Goal: Communication & Community: Participate in discussion

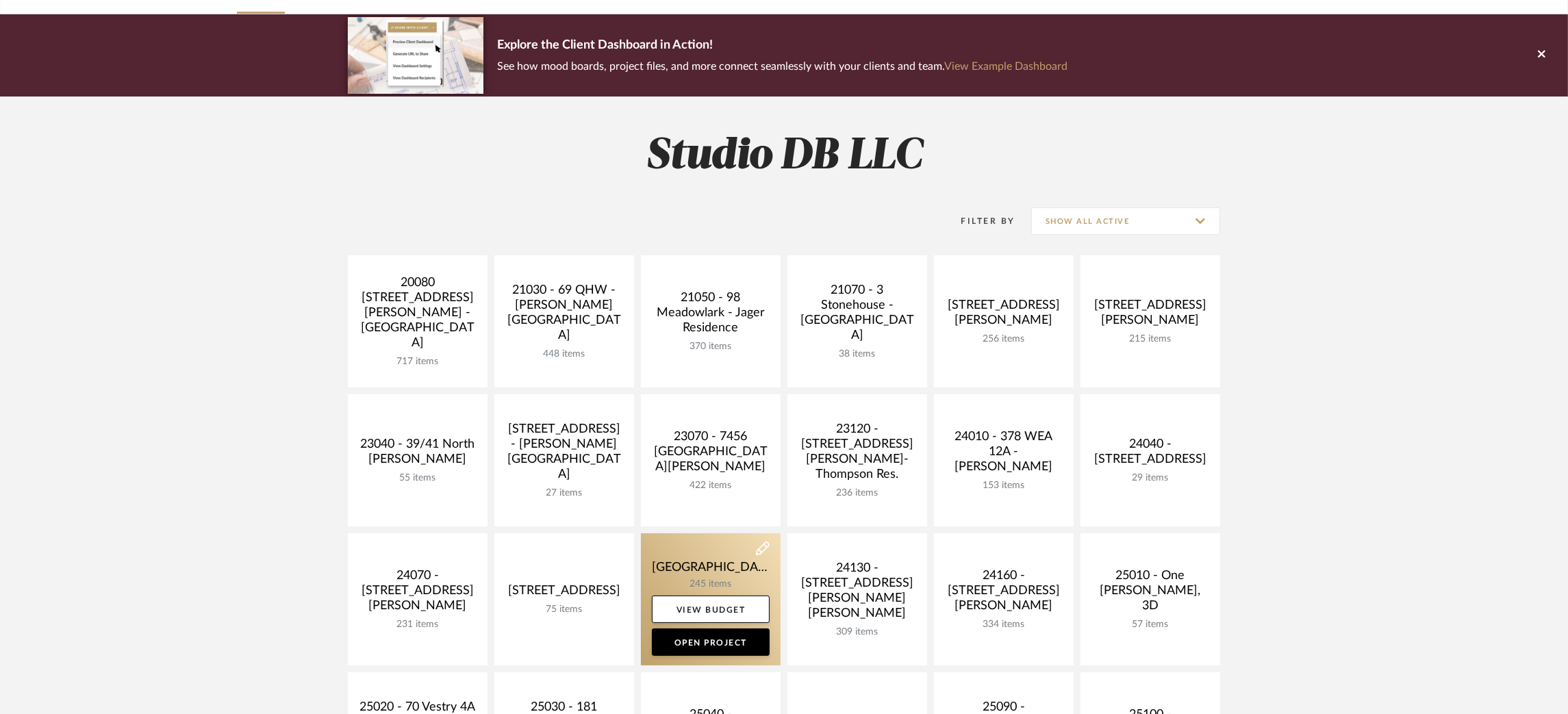
scroll to position [411, 0]
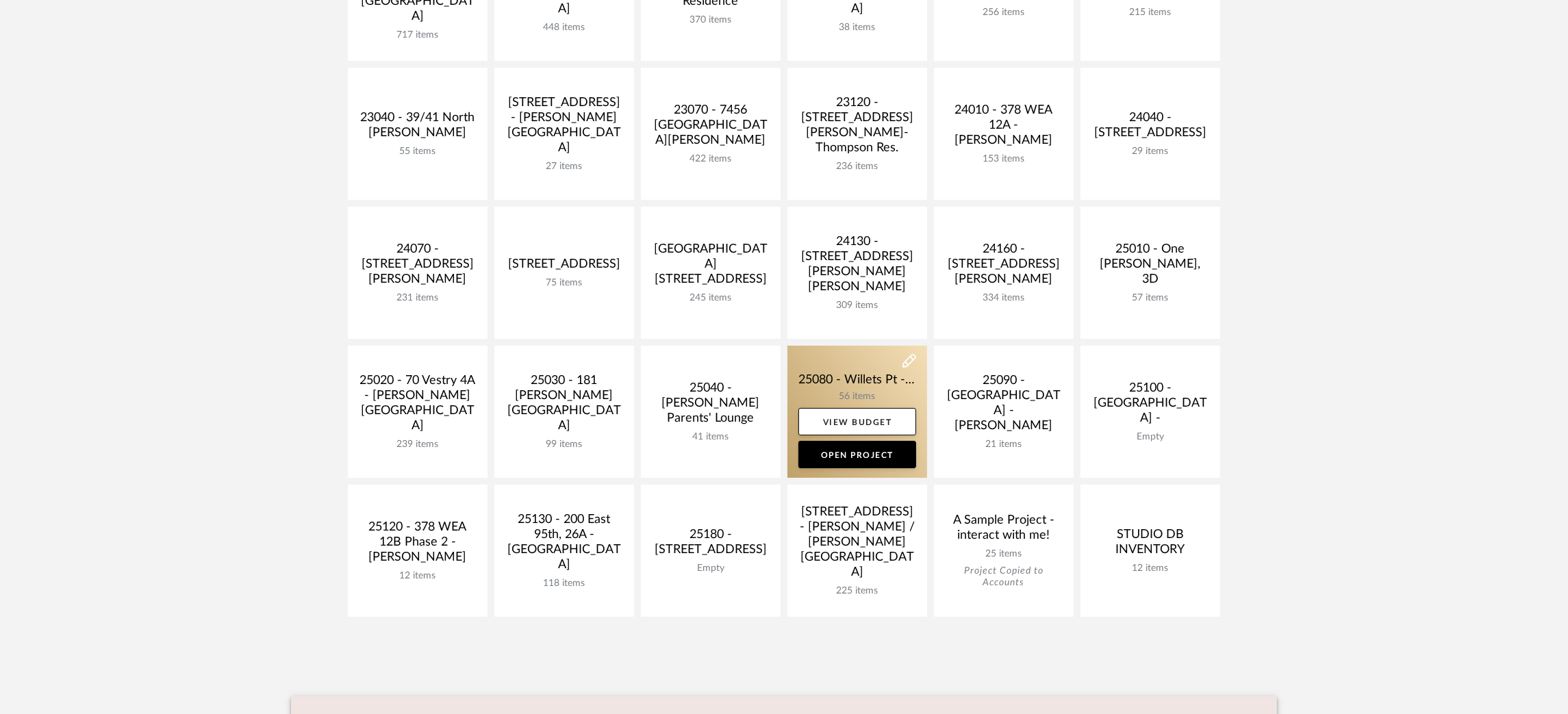
click at [860, 379] on link at bounding box center [857, 411] width 140 height 132
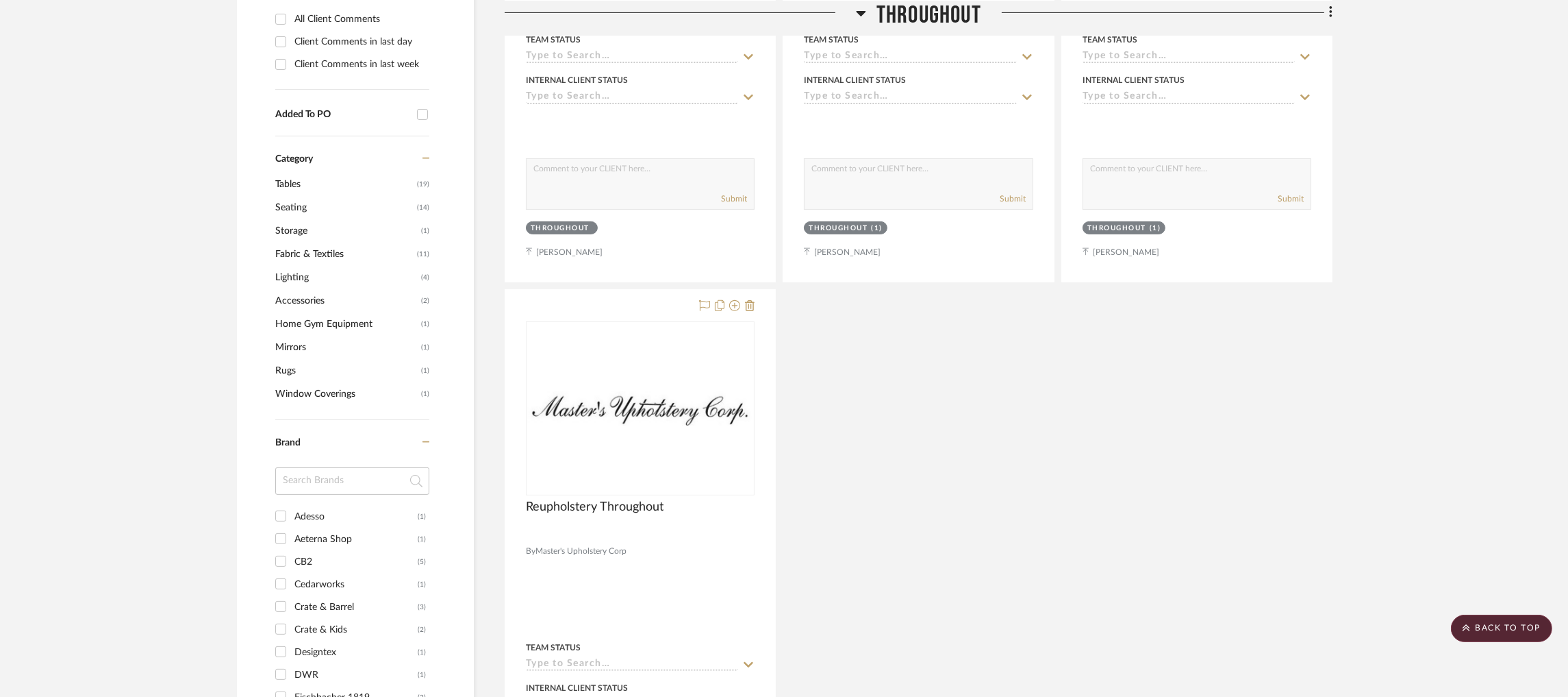
scroll to position [616, 0]
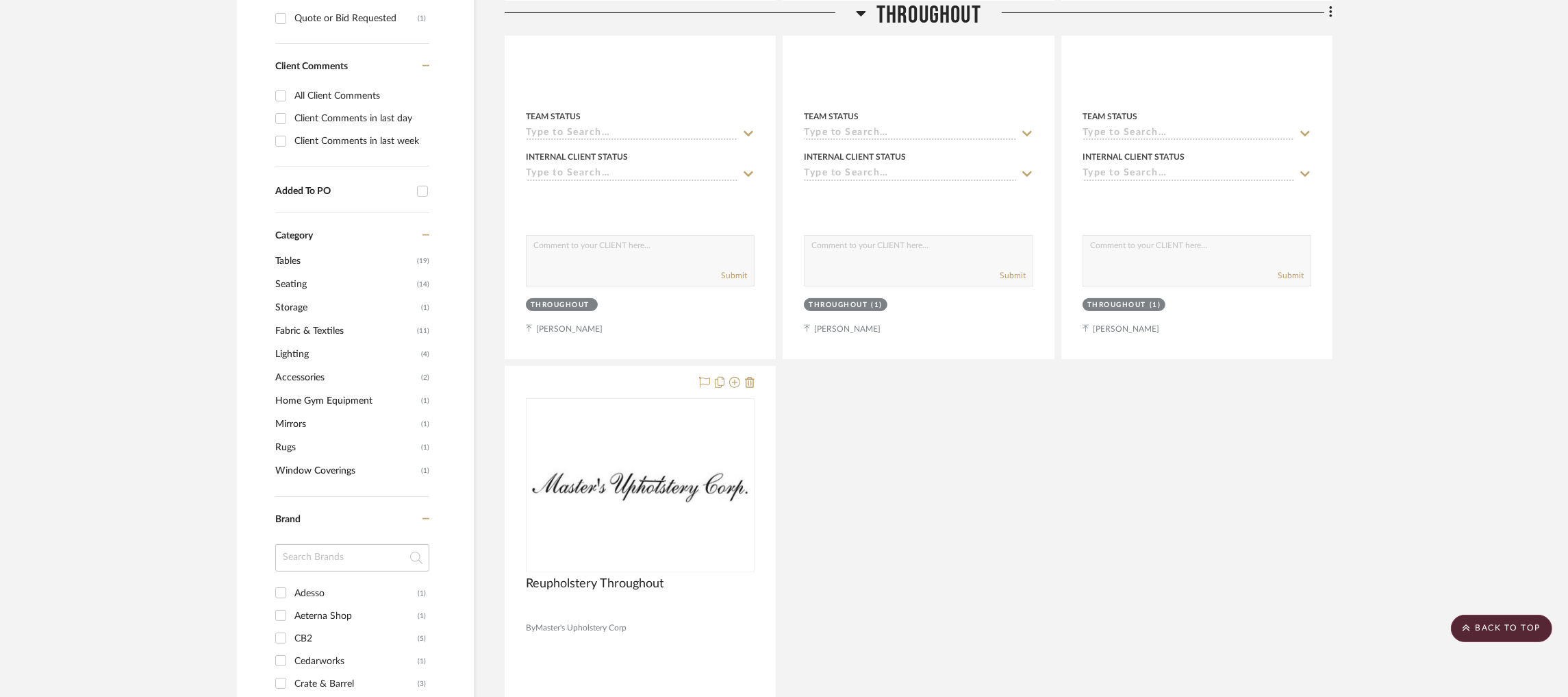
click at [309, 255] on span "Tables" at bounding box center [344, 261] width 138 height 23
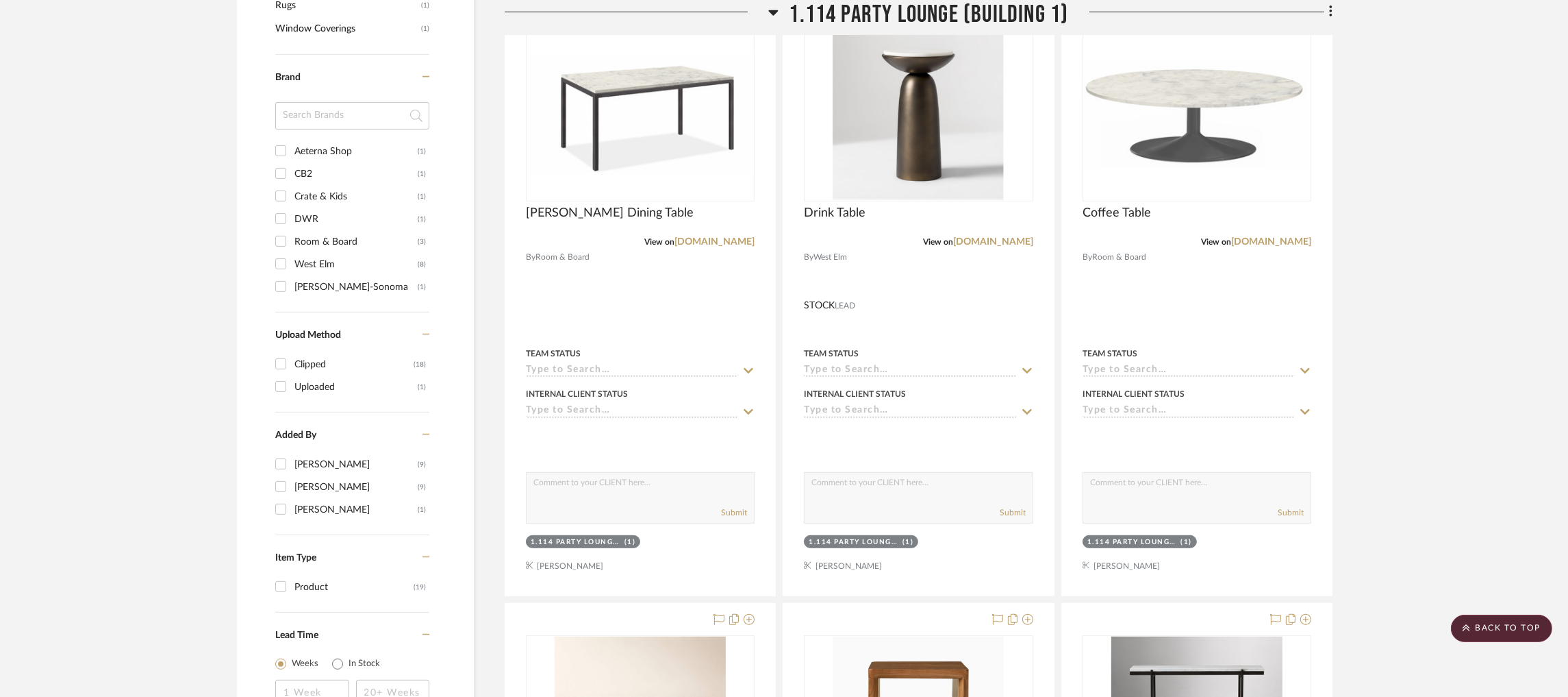
scroll to position [848, 0]
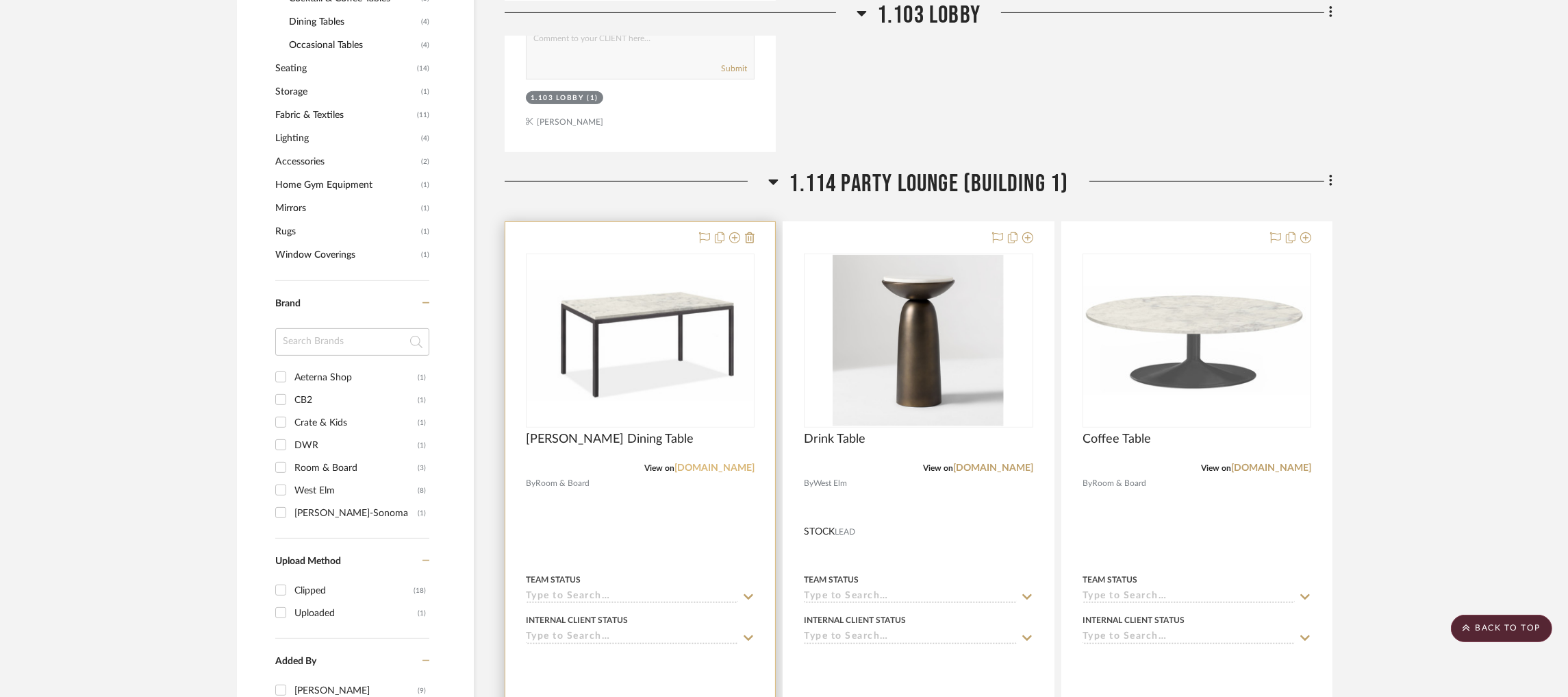
click at [721, 464] on link "[DOMAIN_NAME]" at bounding box center [715, 467] width 80 height 10
click at [700, 334] on img "0" at bounding box center [640, 340] width 226 height 121
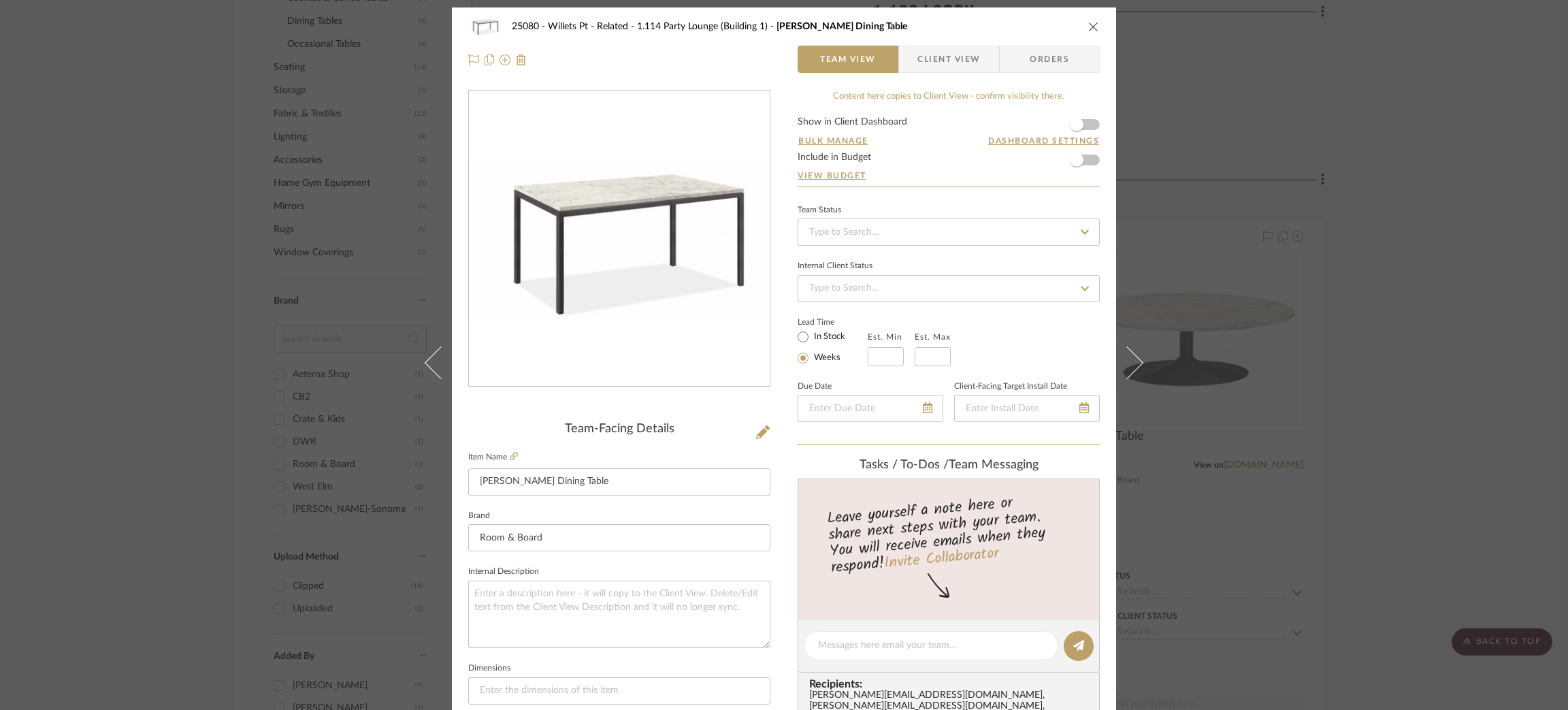
scroll to position [0, 0]
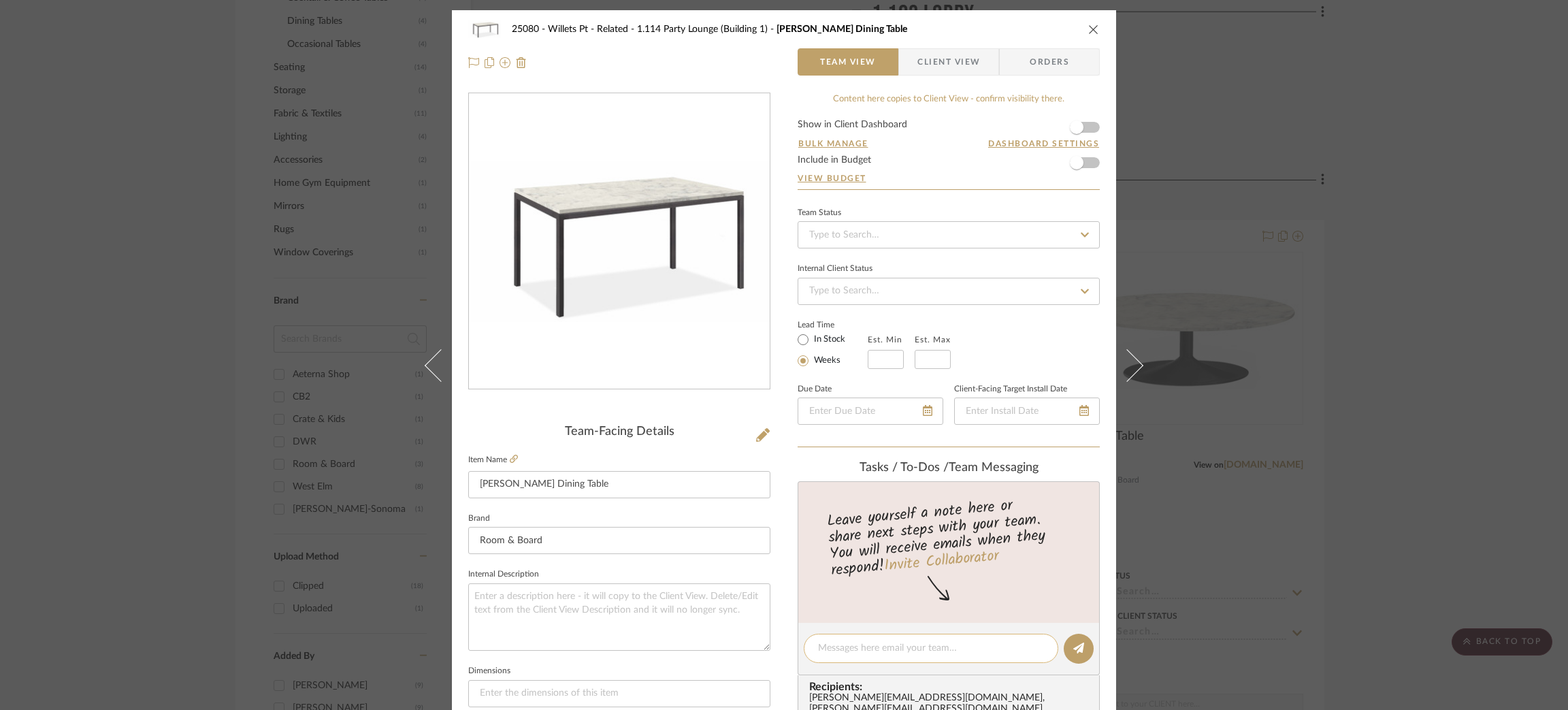
click at [879, 653] on div at bounding box center [931, 648] width 254 height 29
click at [897, 642] on textarea at bounding box center [931, 649] width 226 height 15
type textarea "H"
click at [841, 674] on textarea "We'll have to customize the height of these tables to 30" in order to meet ADA …" at bounding box center [931, 663] width 226 height 43
click at [848, 675] on textarea "We'll have to customize the height of these tables to 30" in order to meet ADA …" at bounding box center [931, 663] width 226 height 43
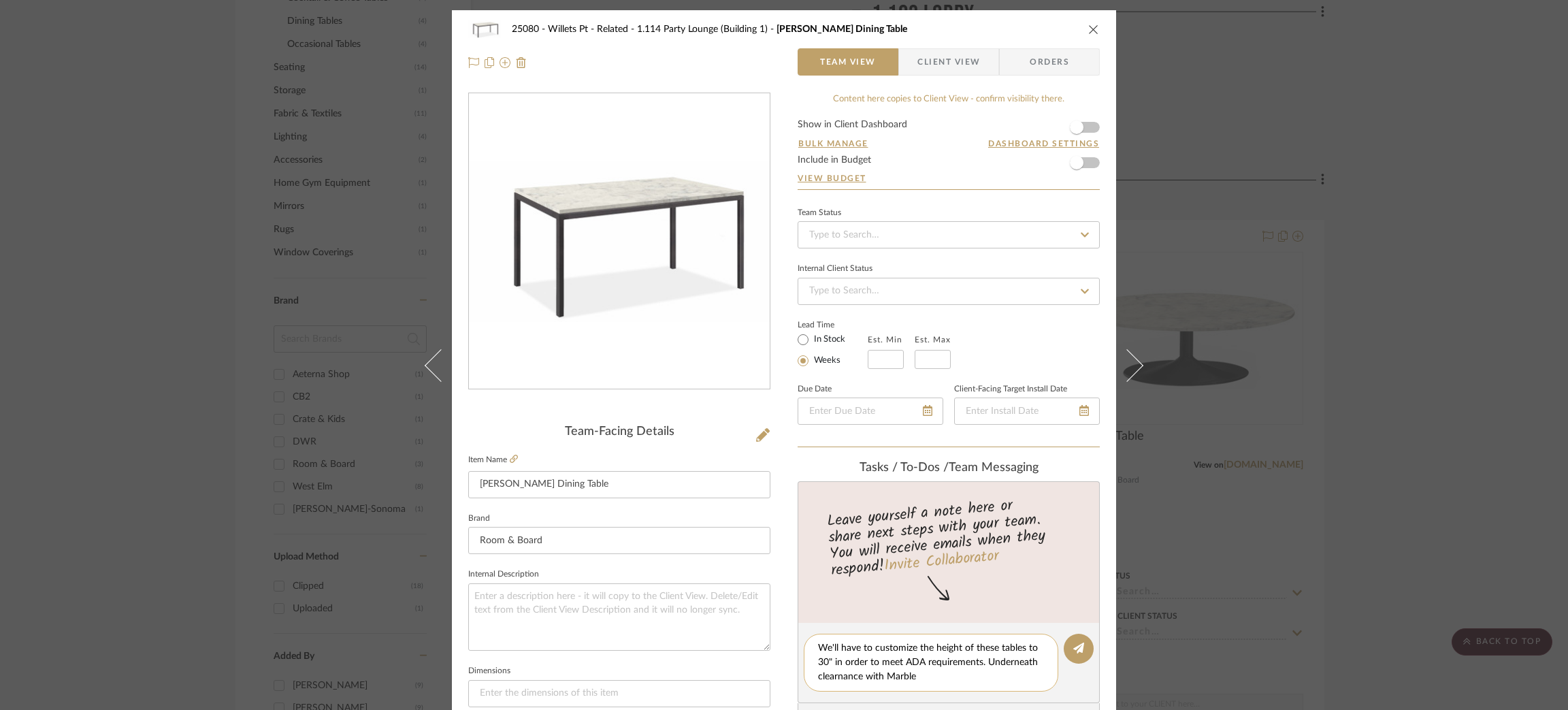
click at [851, 679] on textarea "We'll have to customize the height of these tables to 30" in order to meet ADA …" at bounding box center [931, 663] width 226 height 43
drag, startPoint x: 857, startPoint y: 677, endPoint x: 828, endPoint y: 677, distance: 29.0
click at [828, 677] on textarea "We'll have to customize the height of these tables to 30" in order to meet ADA …" at bounding box center [931, 663] width 226 height 43
drag, startPoint x: 846, startPoint y: 674, endPoint x: 822, endPoint y: 677, distance: 24.2
click at [942, 666] on textarea "We'll have to customize the height of these tables to 30" in order to meet ADA …" at bounding box center [931, 663] width 226 height 43
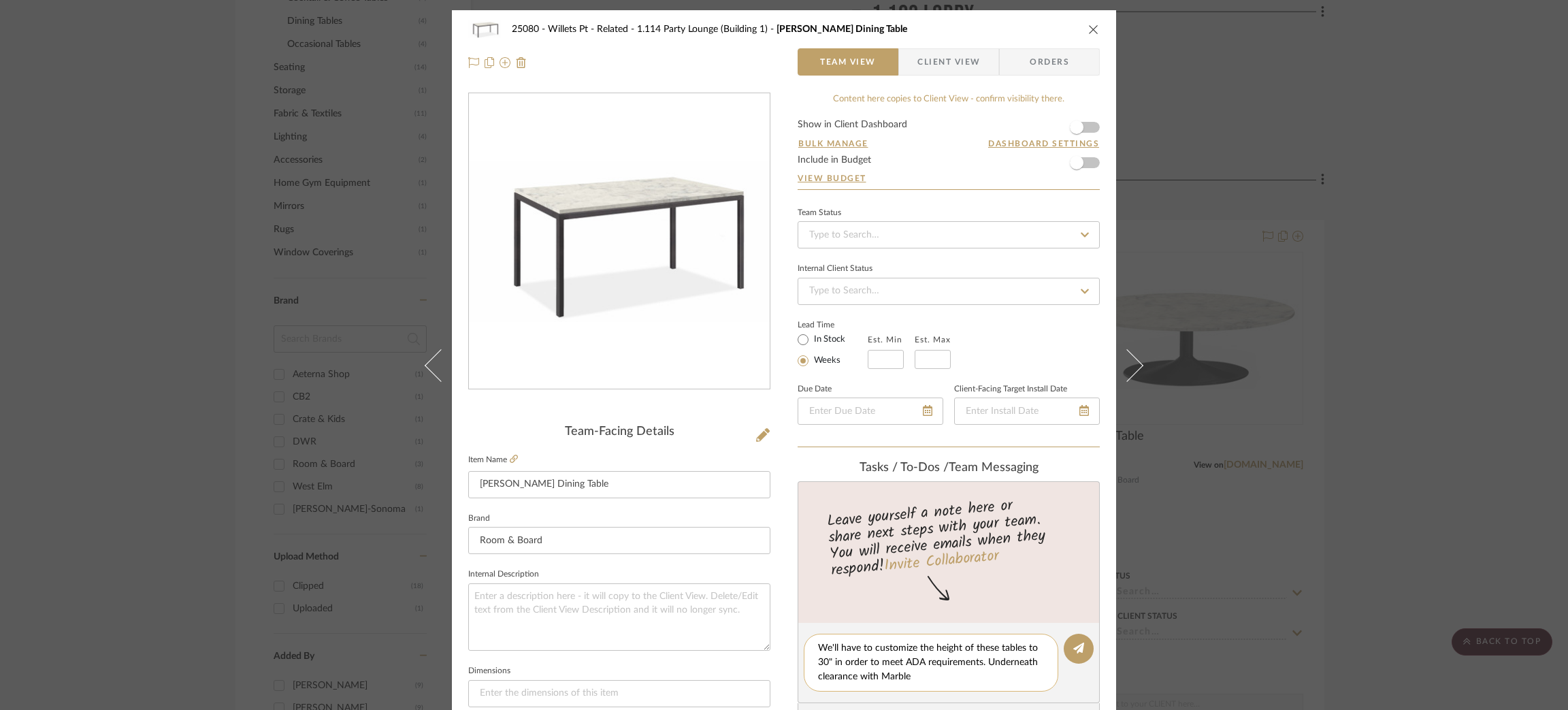
click at [934, 671] on textarea "We'll have to customize the height of these tables to 30" in order to meet ADA …" at bounding box center [931, 663] width 226 height 43
click at [859, 672] on textarea "We'll have to customize the height of these tables to 30" in order to meet ADA …" at bounding box center [931, 663] width 226 height 43
click at [857, 673] on textarea "We'll have to customize the height of these tables to 30" in order to meet ADA …" at bounding box center [931, 663] width 226 height 43
click at [892, 689] on textarea "We'll have to customize the height of these tables to 30" in order to meet ADA …" at bounding box center [931, 670] width 226 height 57
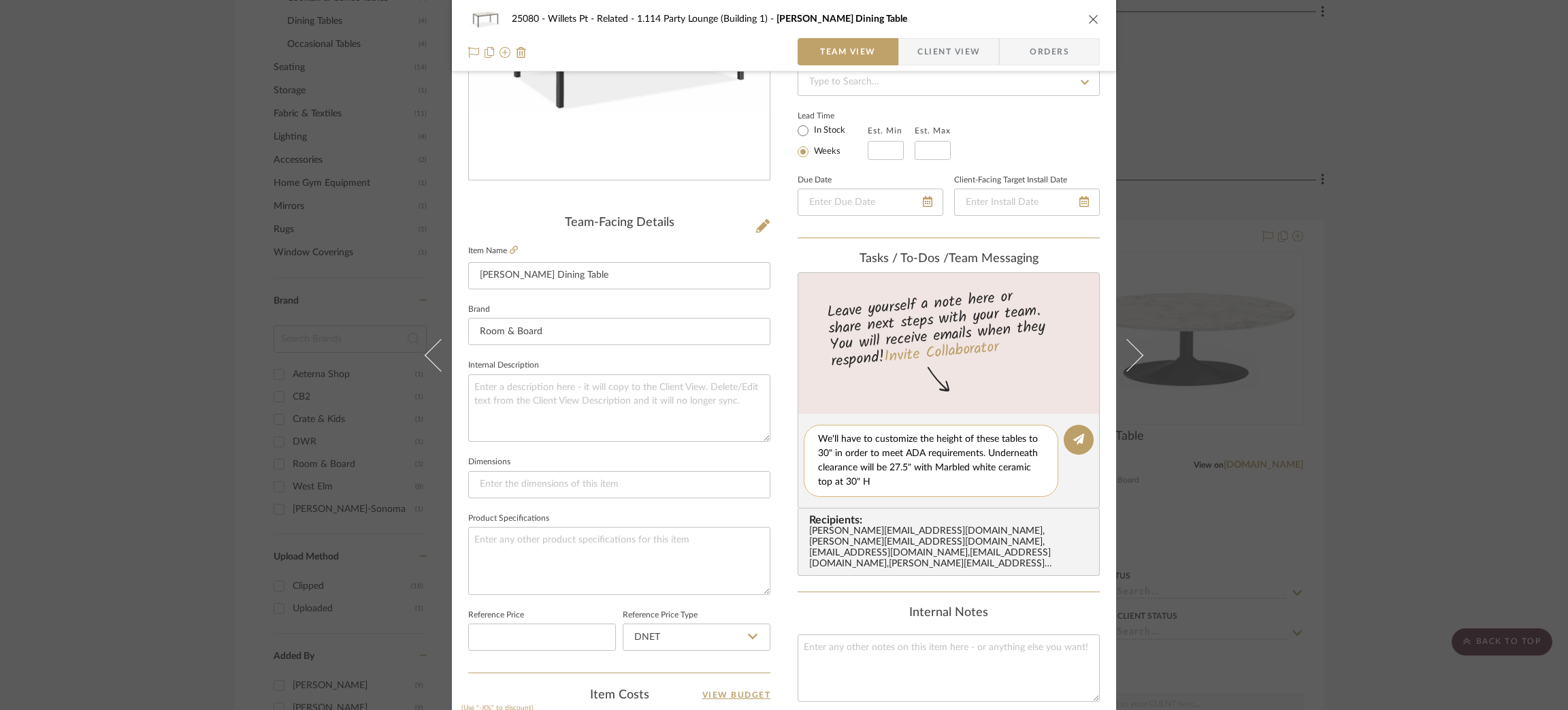
scroll to position [204, 0]
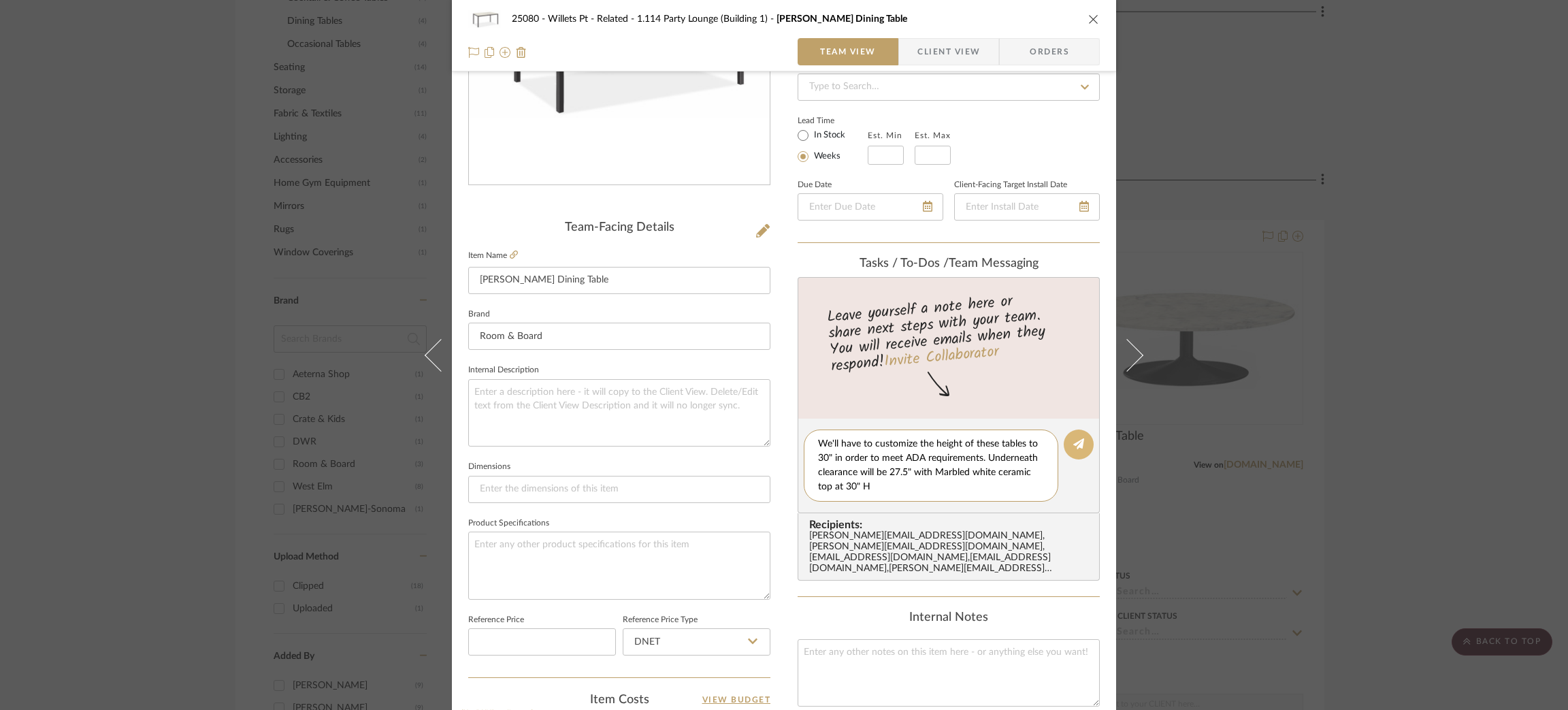
type textarea "We'll have to customize the height of these tables to 30" in order to meet ADA …"
click at [1073, 445] on icon at bounding box center [1078, 443] width 11 height 11
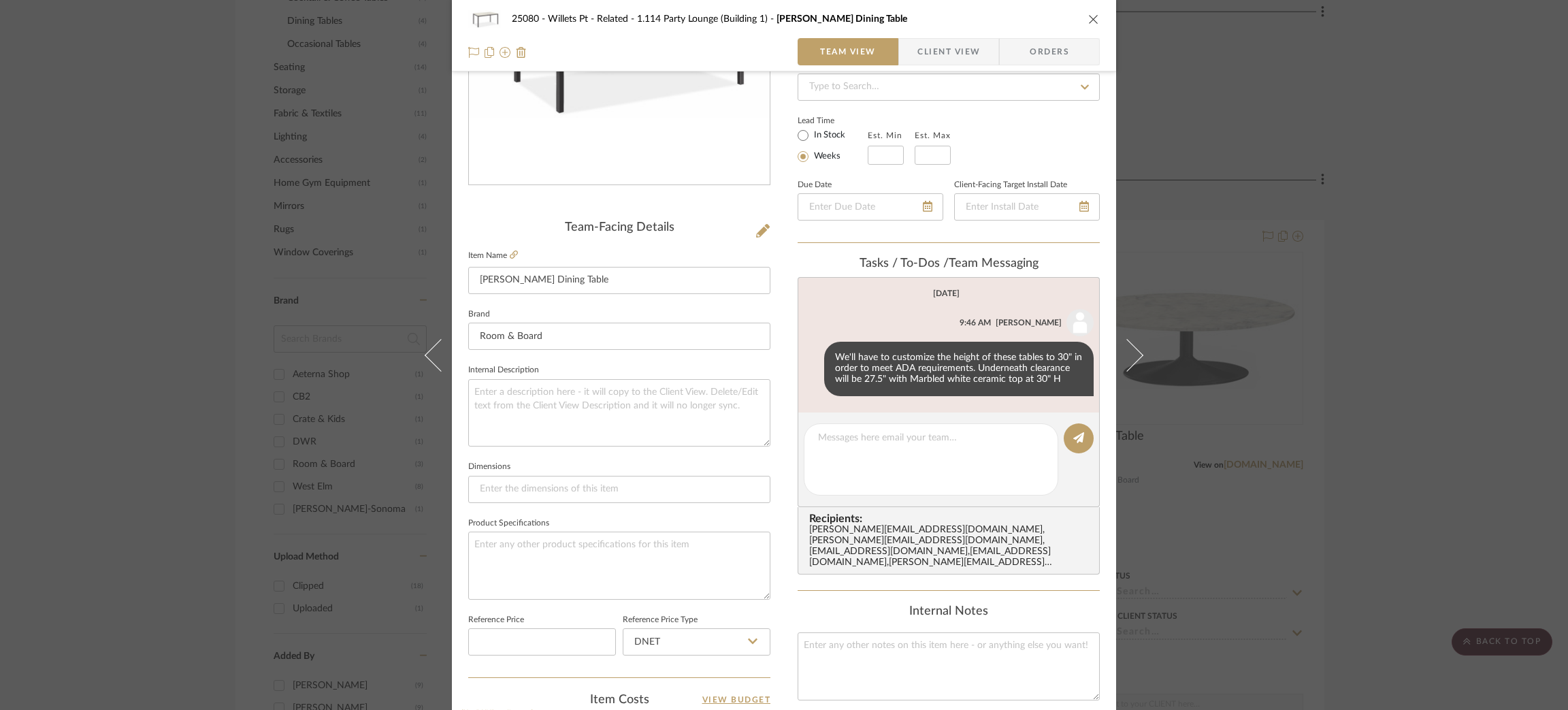
click at [1304, 108] on div "25080 - Willets Pt - Related 1.114 Party Lounge (Building 1) [PERSON_NAME] Dini…" at bounding box center [784, 355] width 1568 height 710
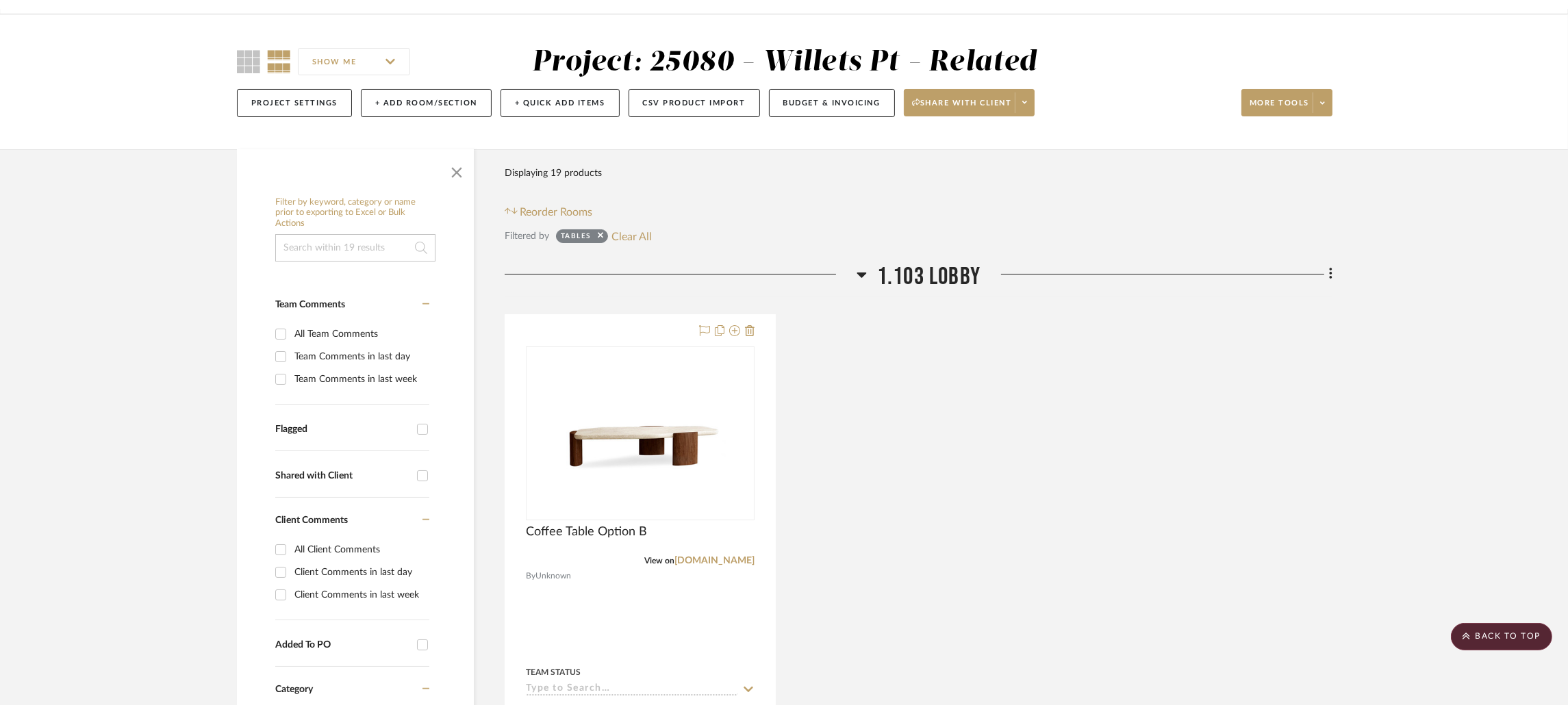
scroll to position [0, 0]
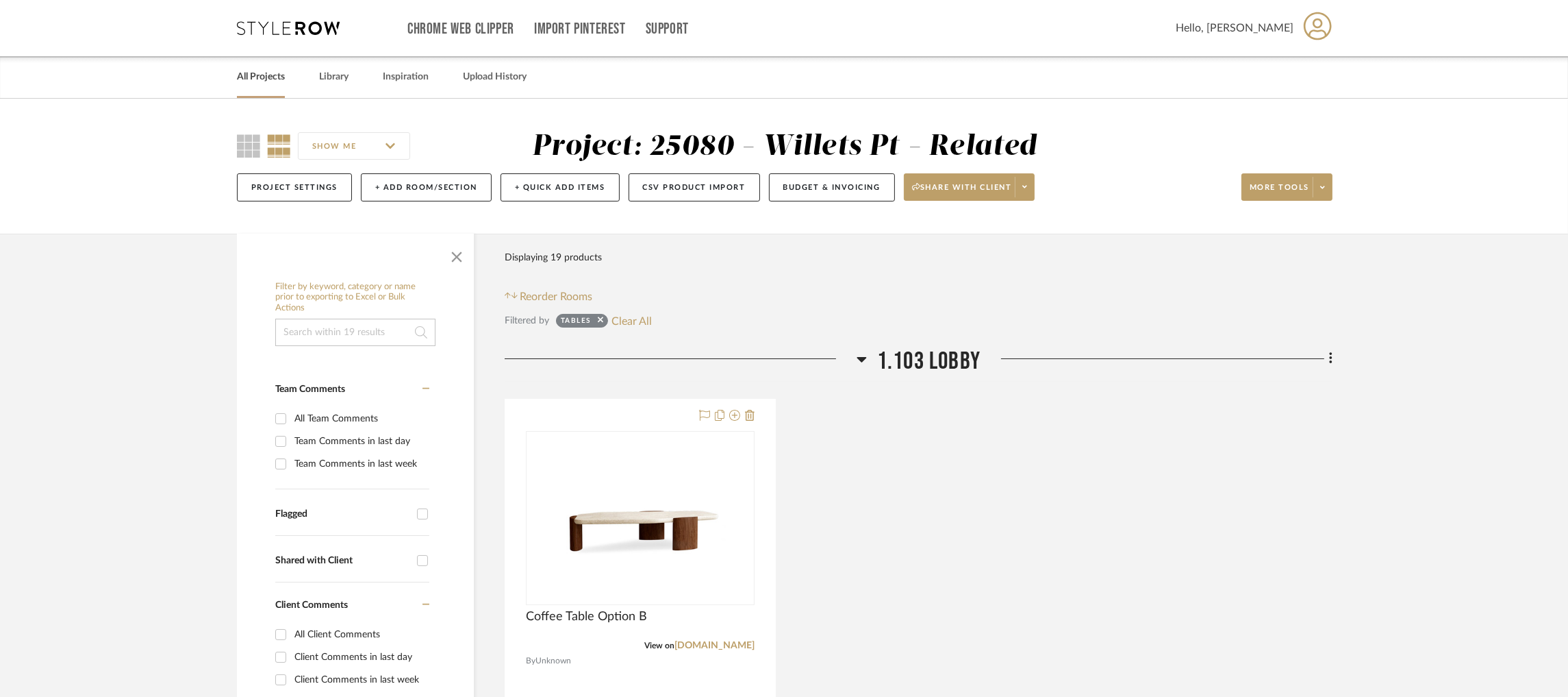
click at [265, 79] on link "All Projects" at bounding box center [261, 77] width 48 height 18
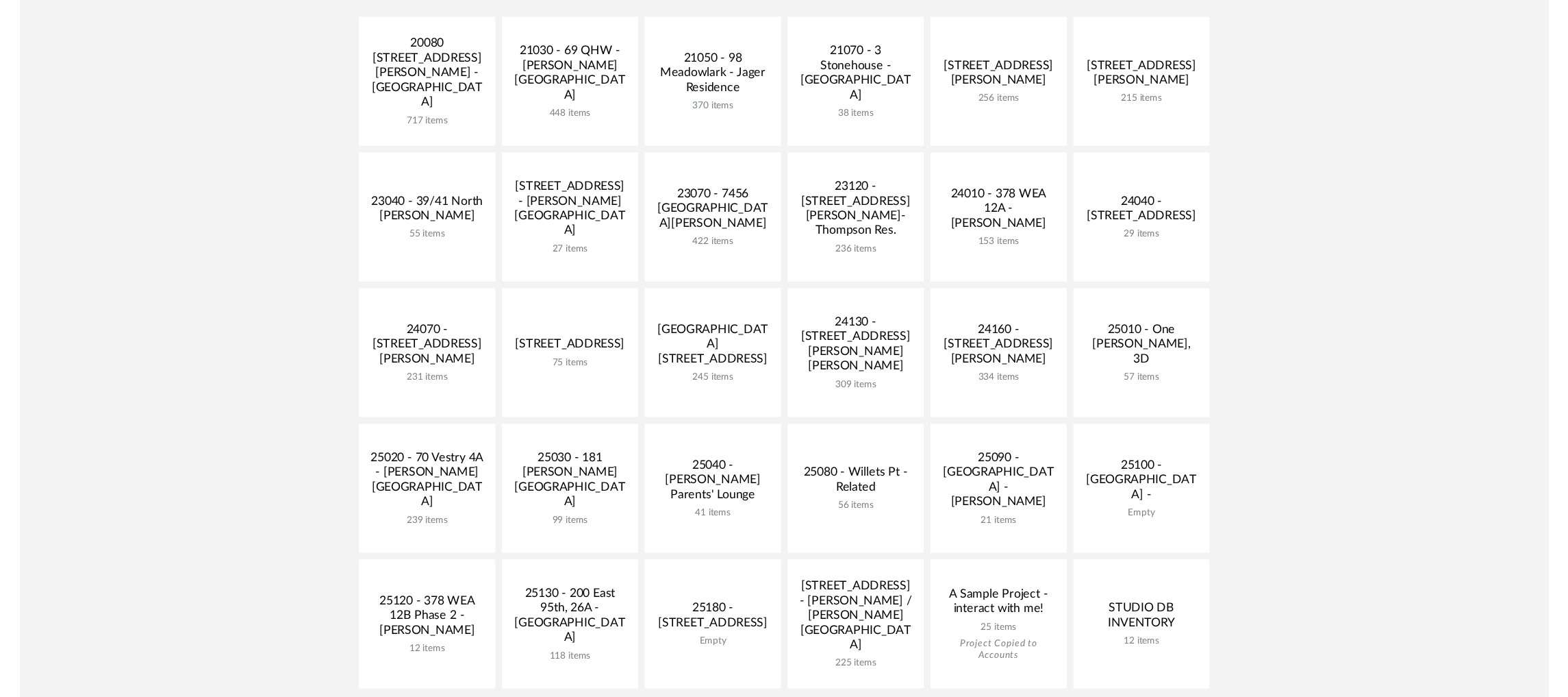
scroll to position [513, 0]
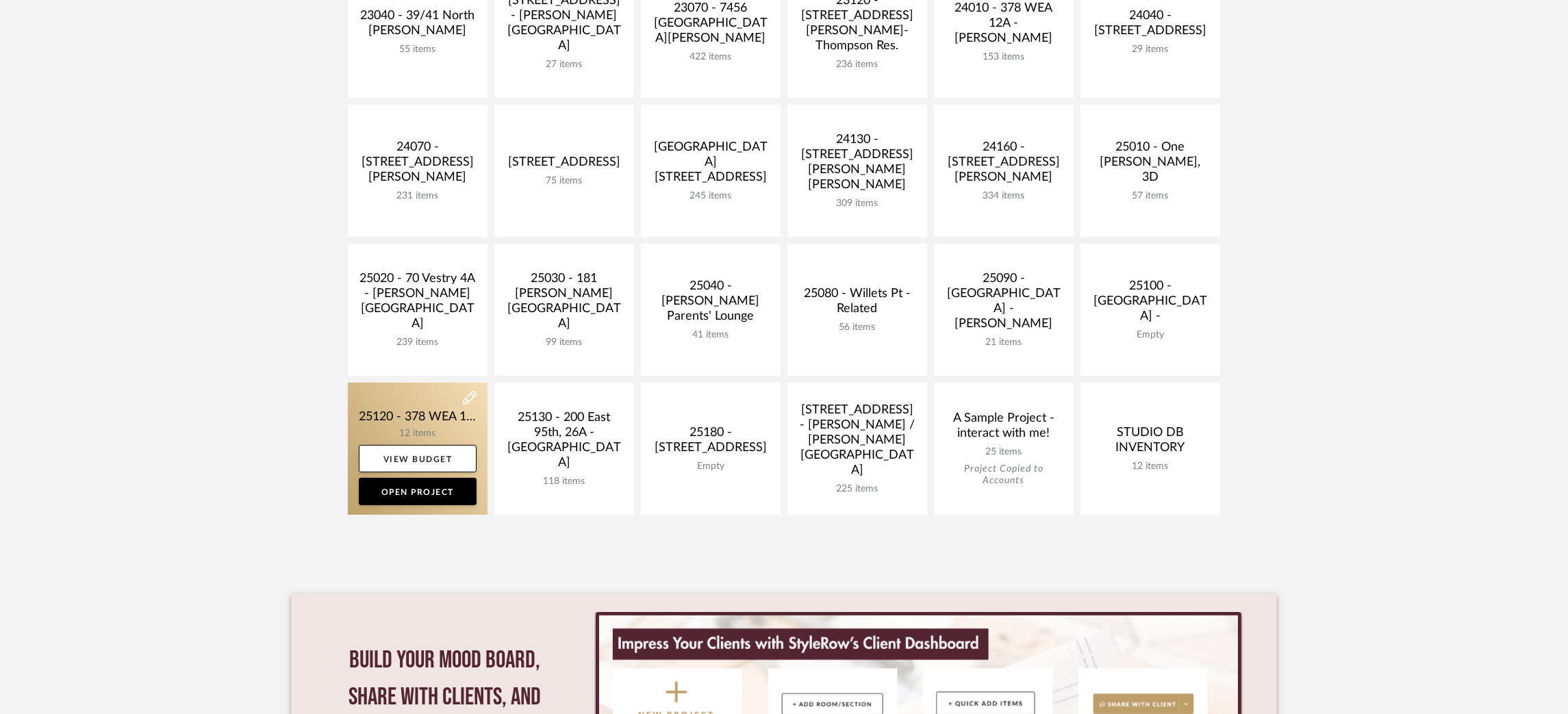
click at [420, 406] on link at bounding box center [417, 449] width 140 height 132
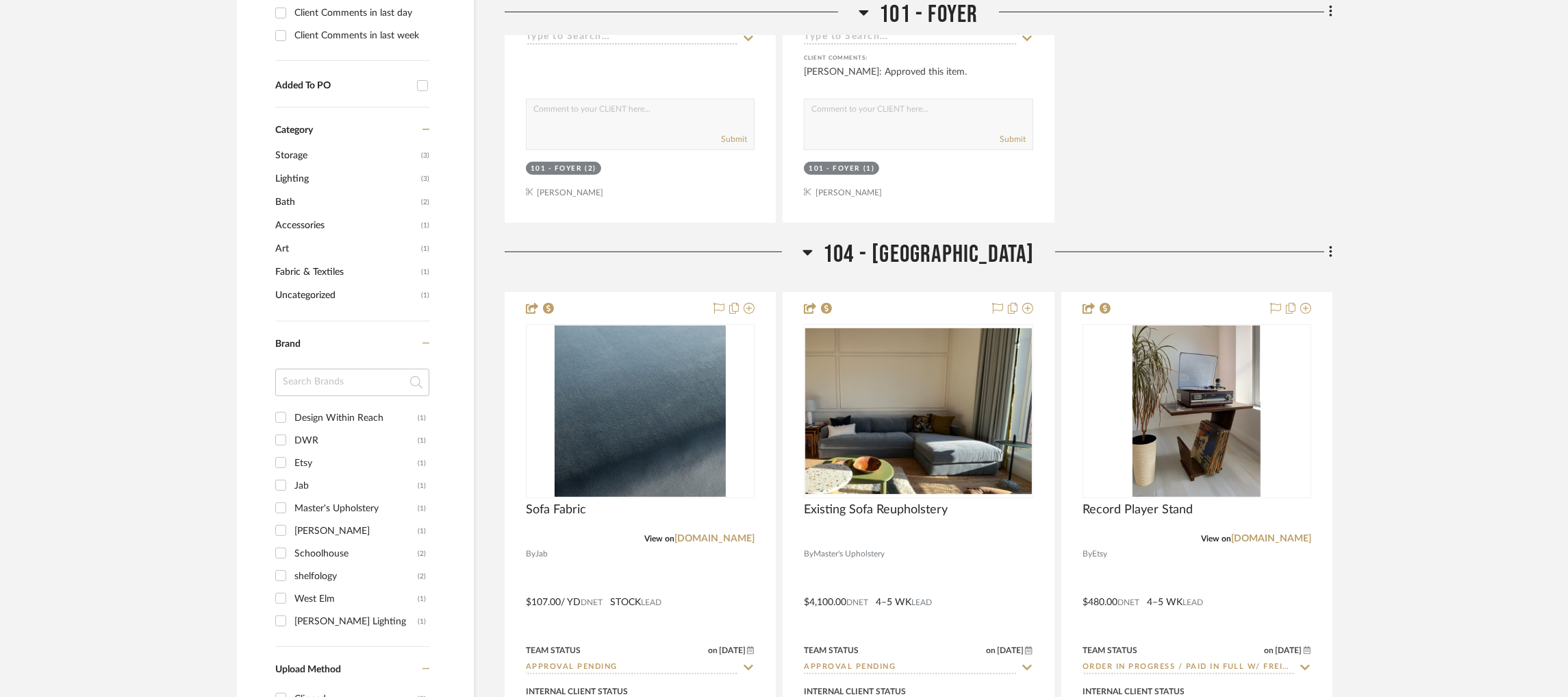
scroll to position [411, 0]
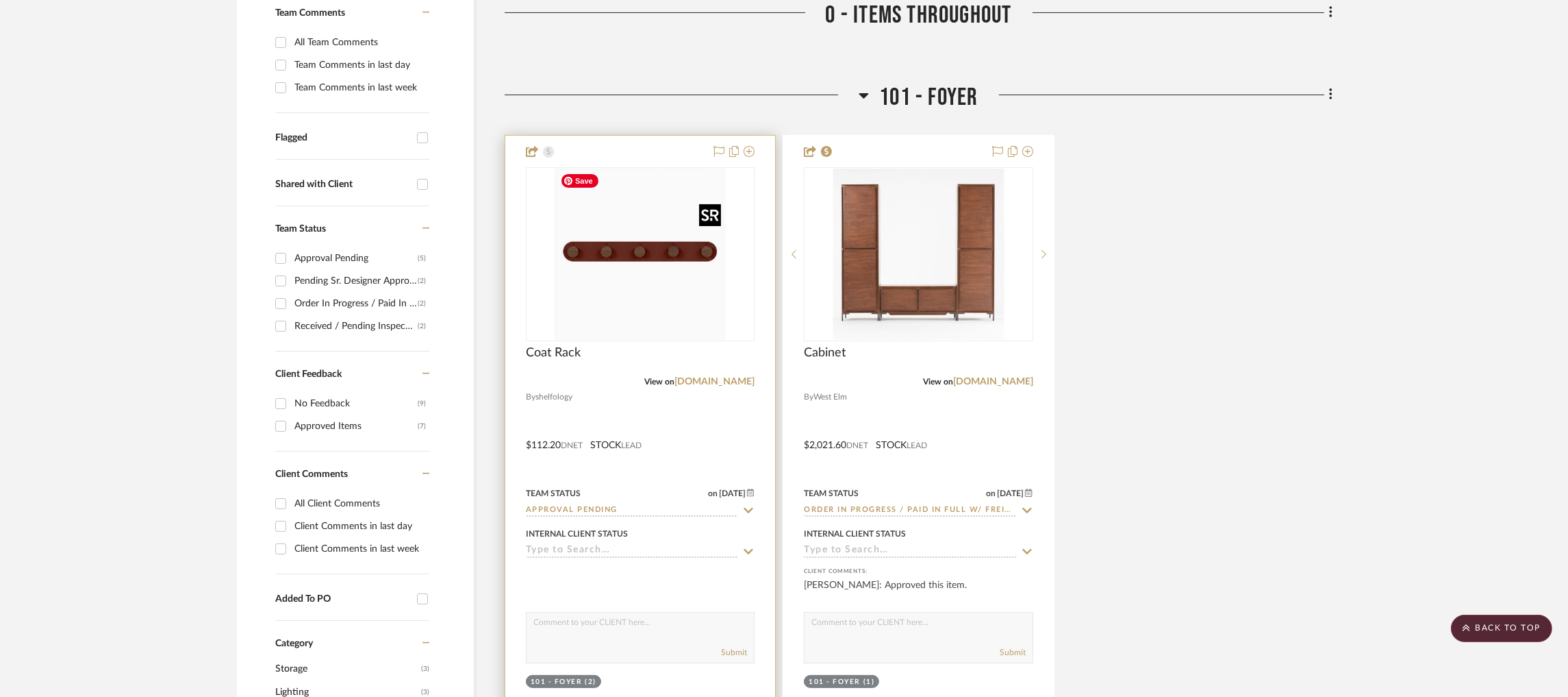
click at [0, 0] on img at bounding box center [0, 0] width 0 height 0
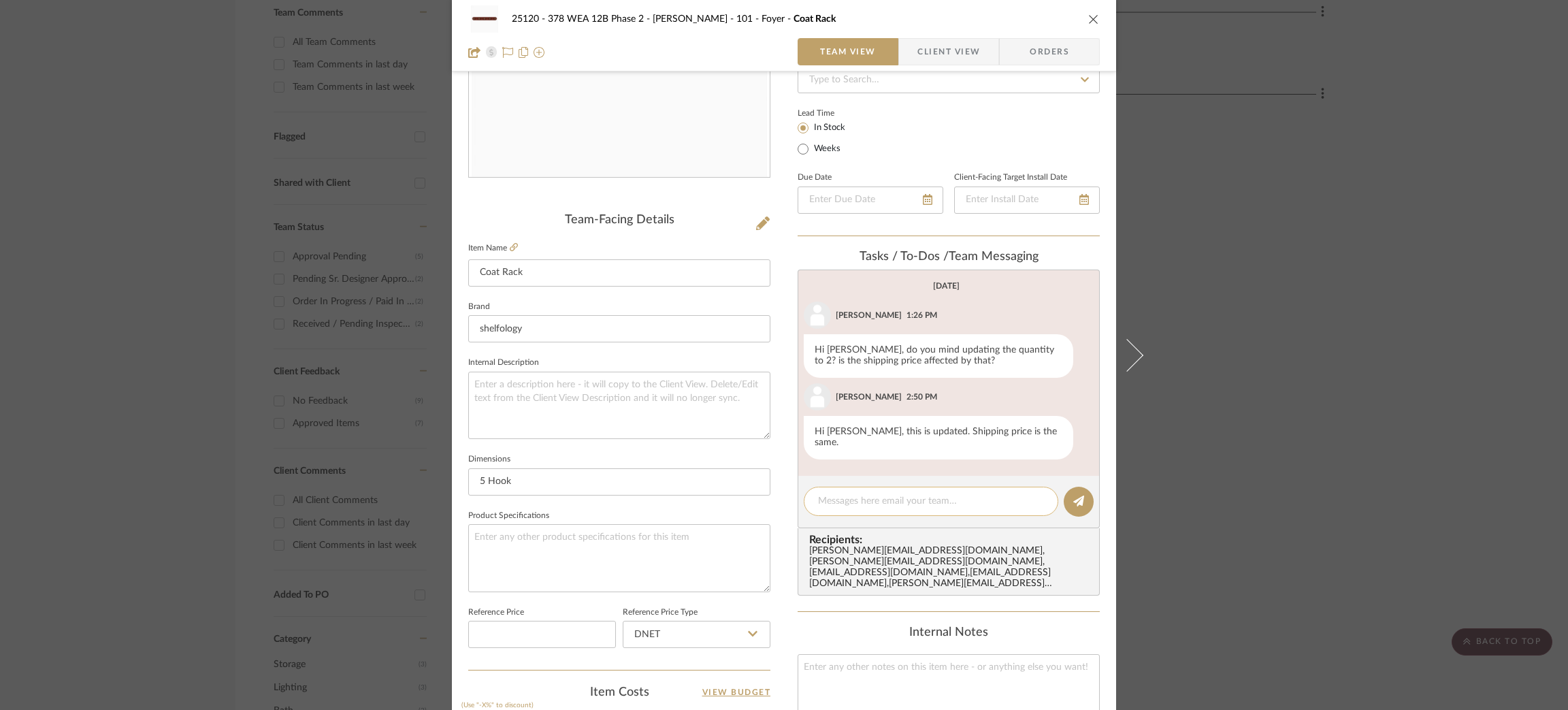
scroll to position [204, 0]
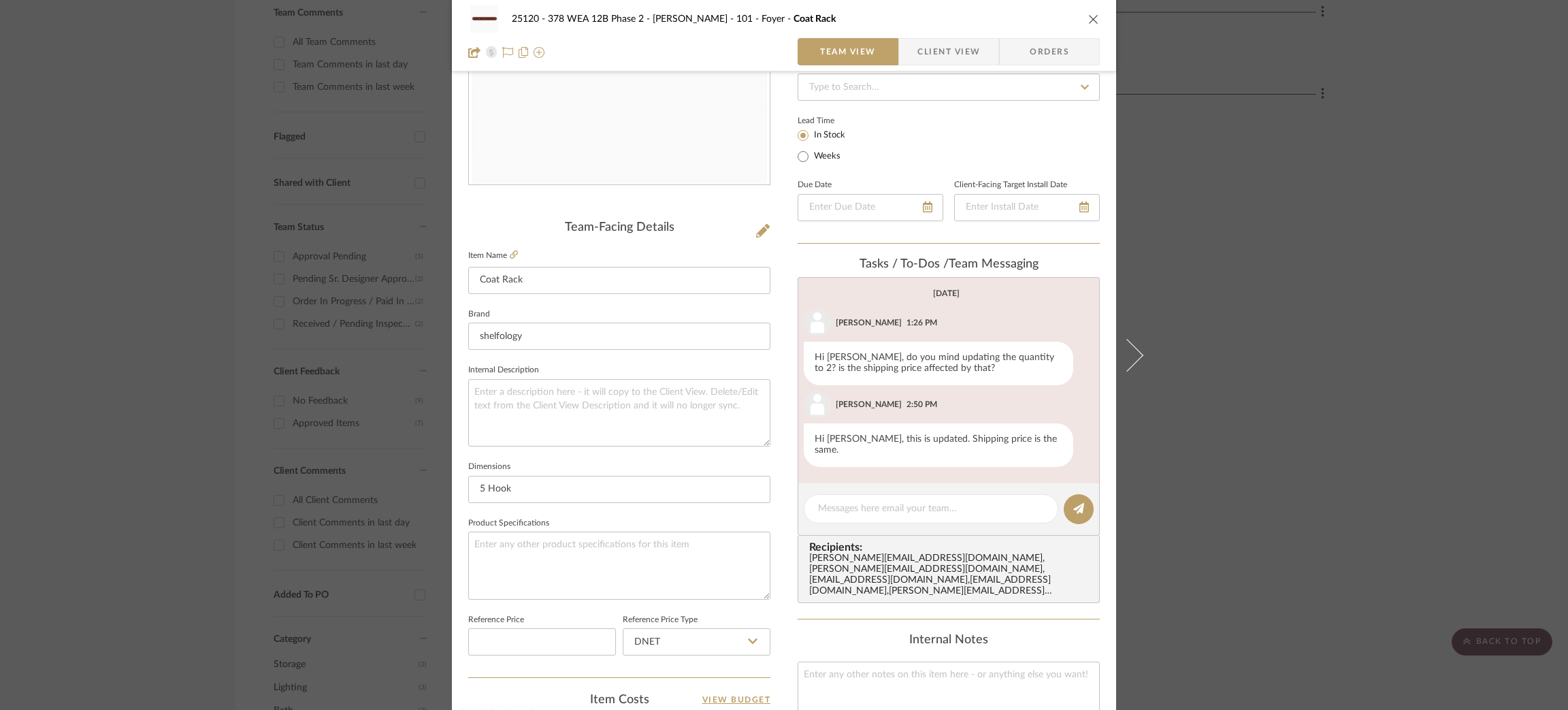
click at [981, 57] on span "Client View" at bounding box center [949, 51] width 100 height 27
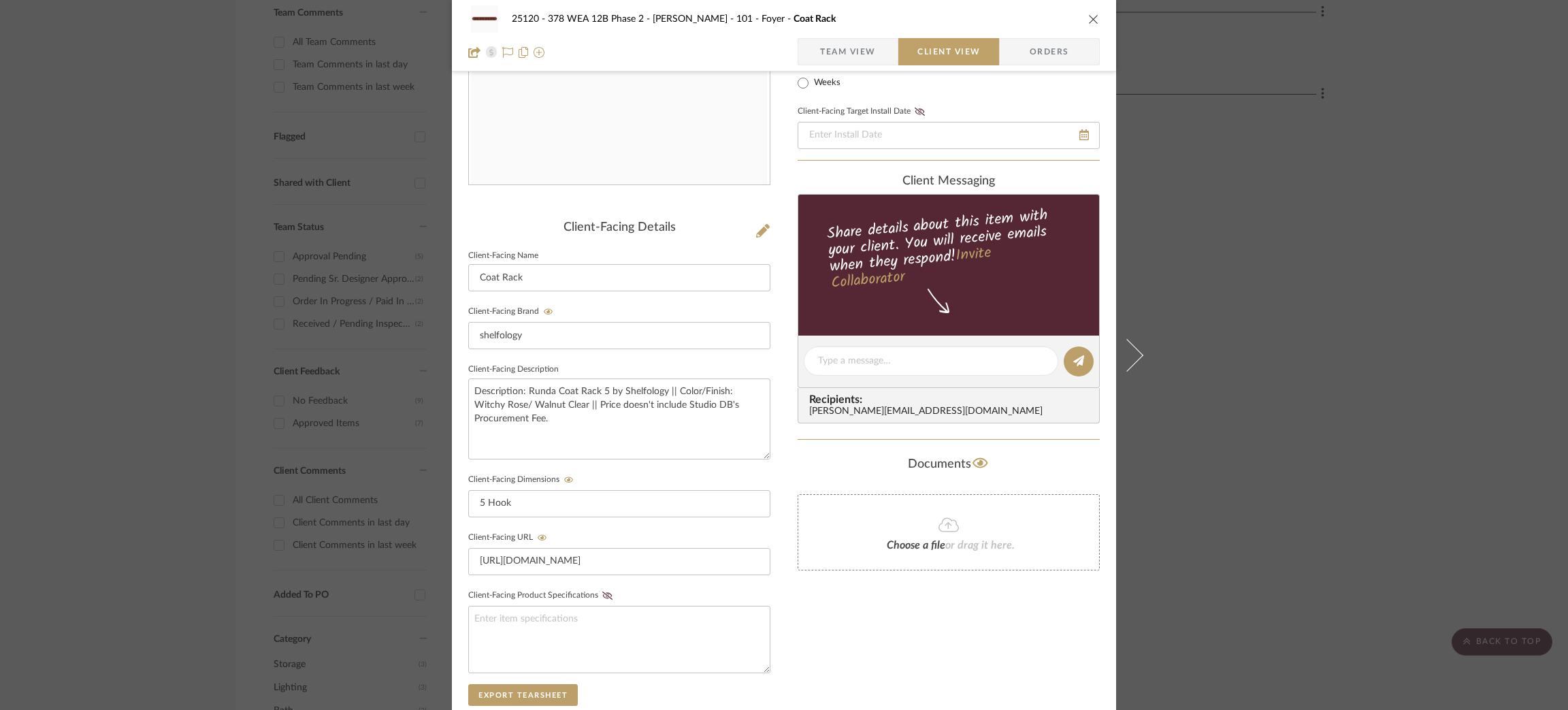
scroll to position [0, 0]
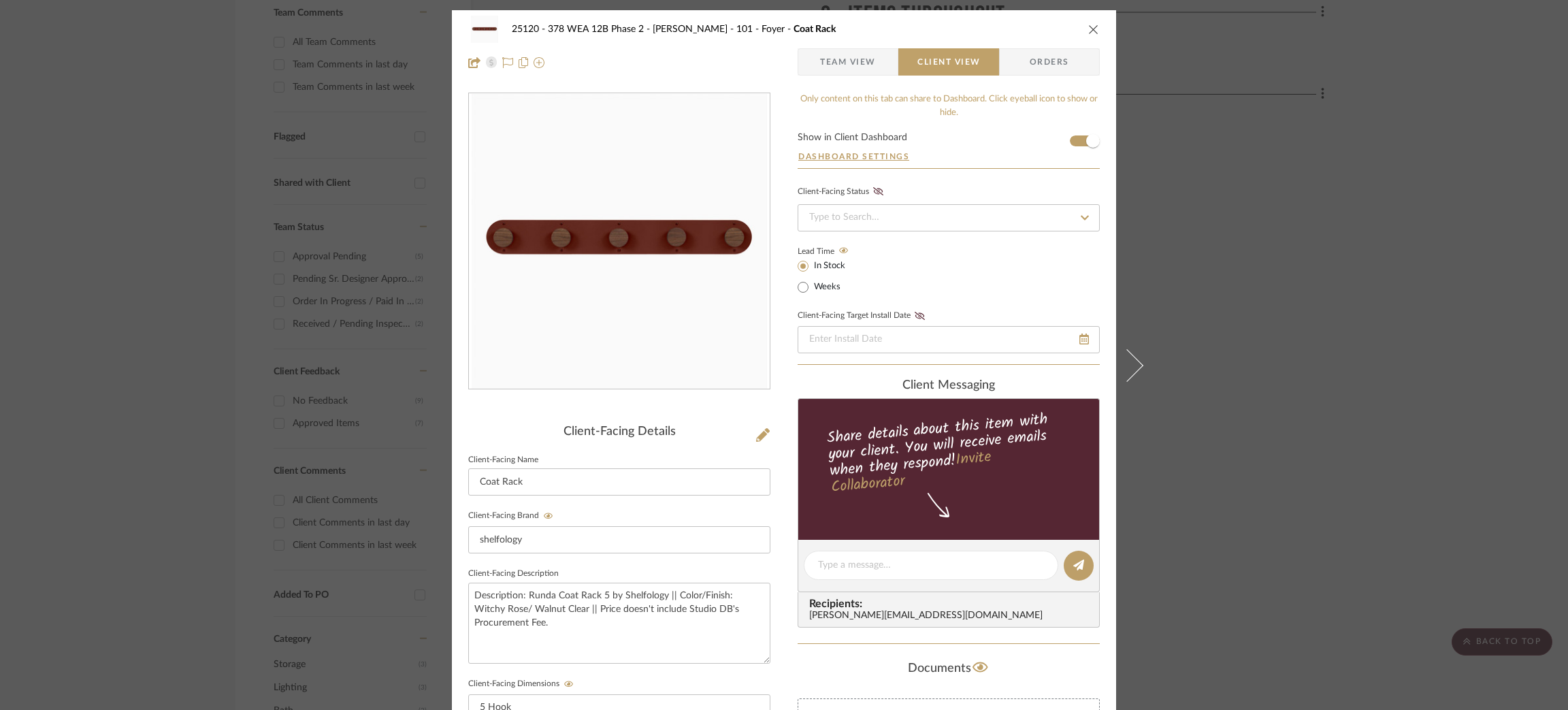
click at [846, 62] on span "Team View" at bounding box center [848, 62] width 56 height 27
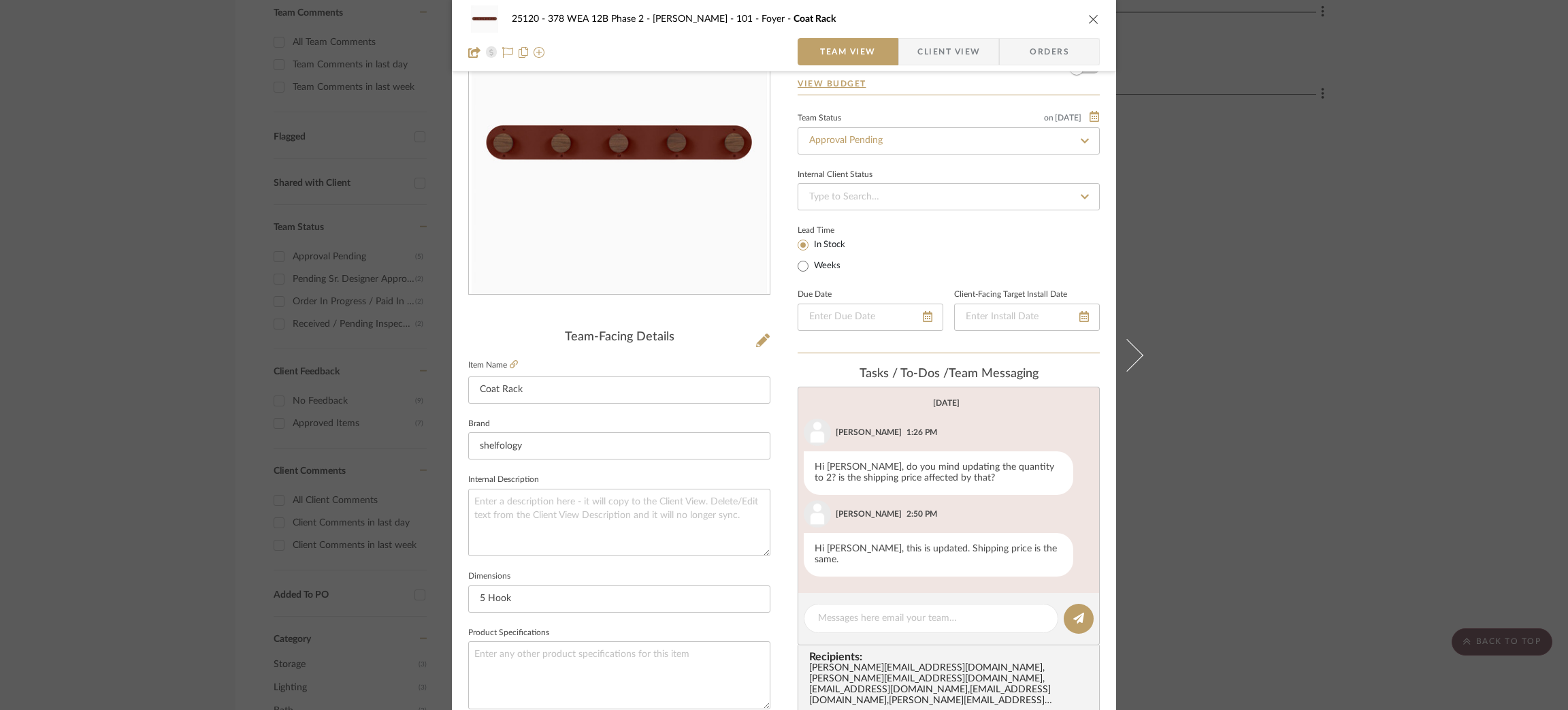
scroll to position [102, 0]
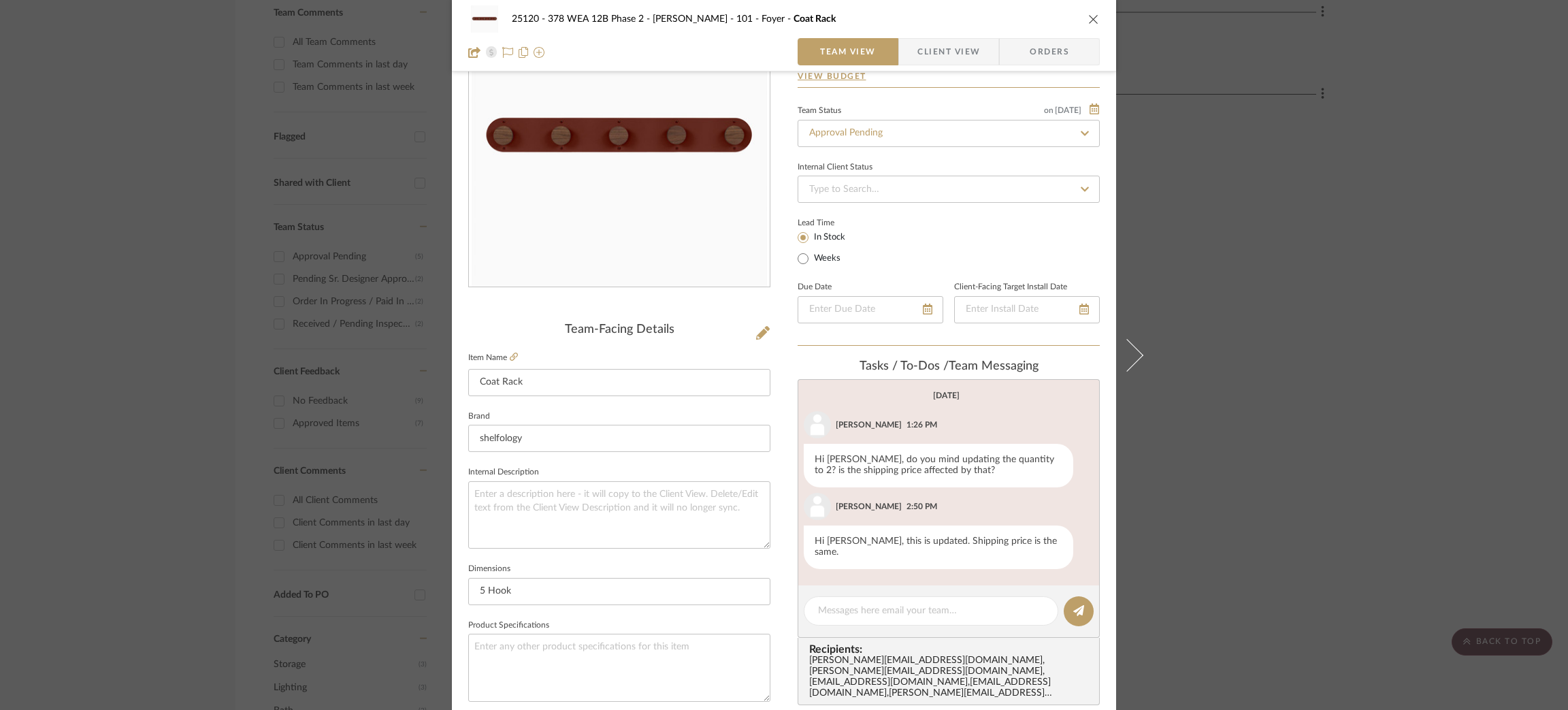
click at [1293, 290] on div "25120 - 378 WEA 12B Phase 2 - [PERSON_NAME] 101 - Foyer Coat Rack Team View Cli…" at bounding box center [784, 355] width 1568 height 710
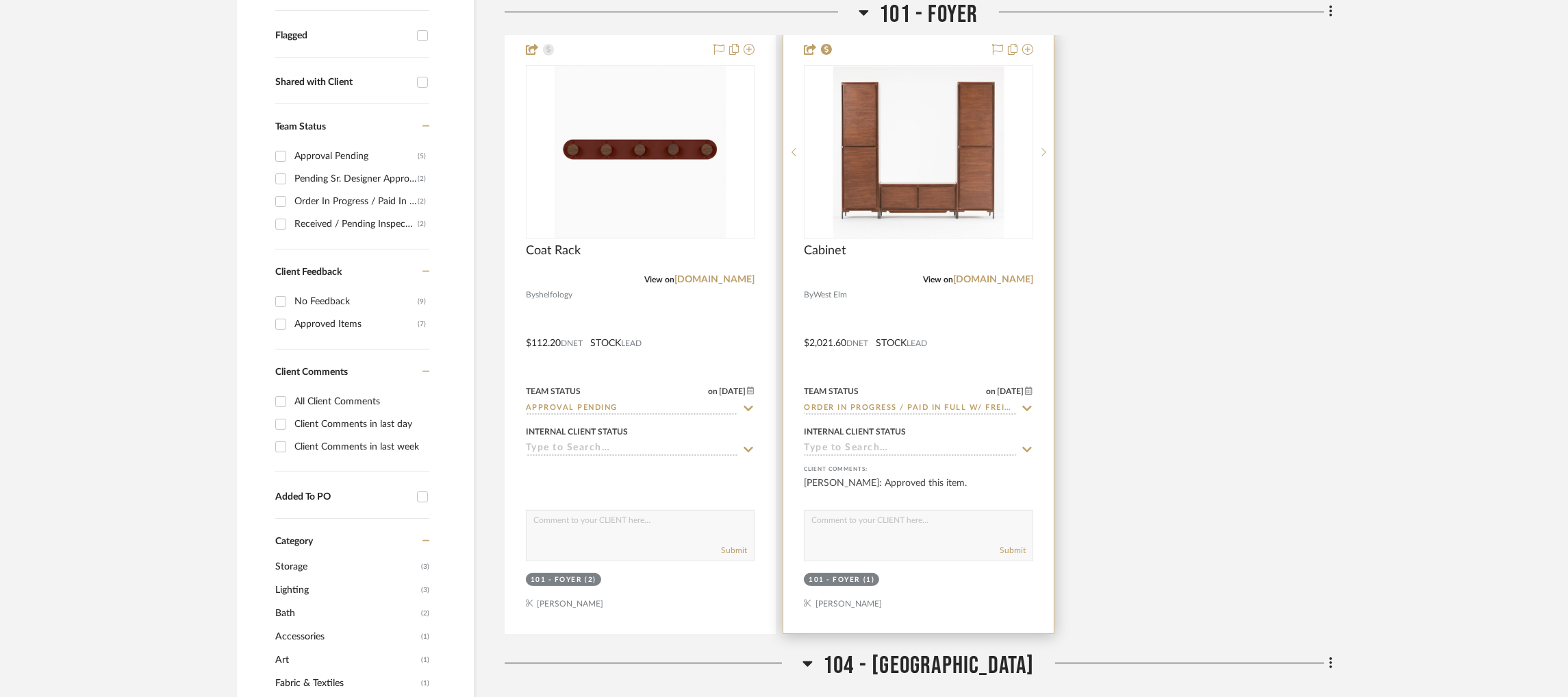
scroll to position [720, 0]
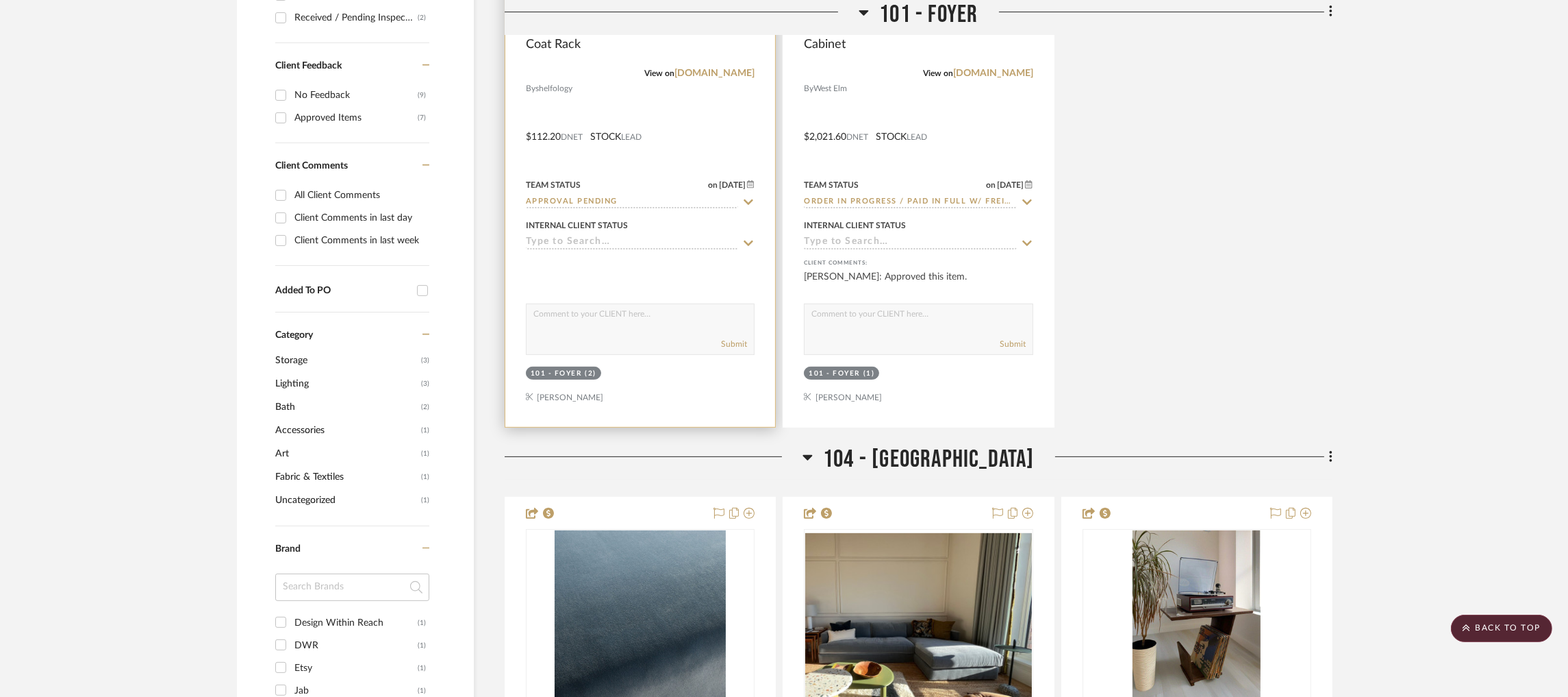
click at [635, 97] on div at bounding box center [640, 127] width 270 height 600
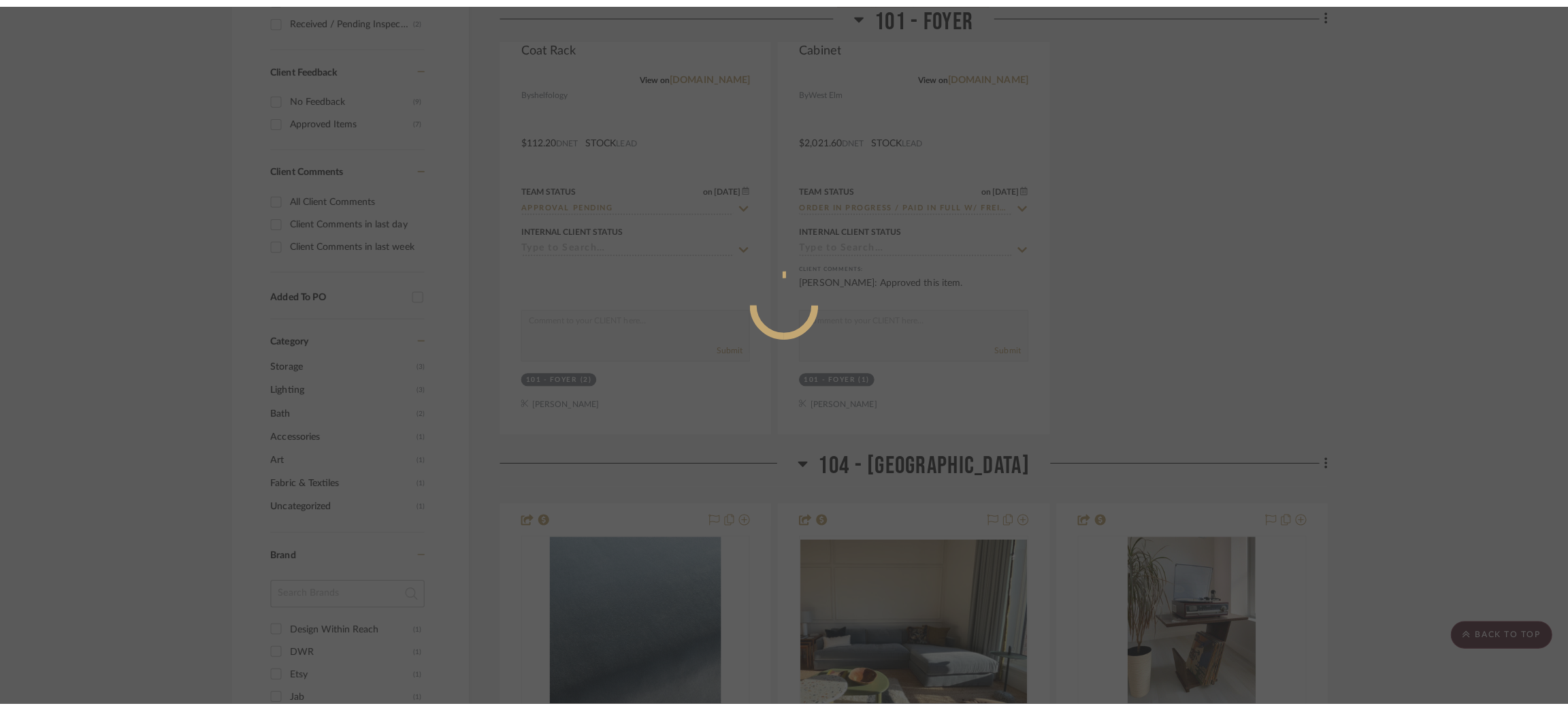
scroll to position [0, 0]
